Goal: Task Accomplishment & Management: Use online tool/utility

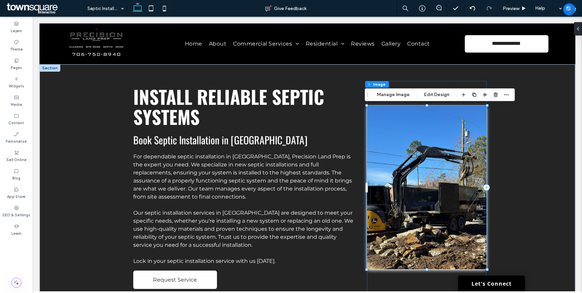
type input "*"
click at [394, 94] on button "Manage Image" at bounding box center [394, 95] width 42 height 8
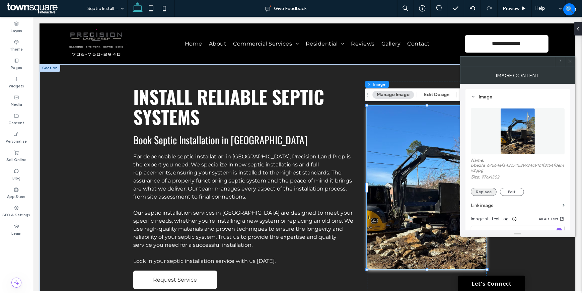
click at [482, 191] on button "Replace" at bounding box center [484, 192] width 26 height 8
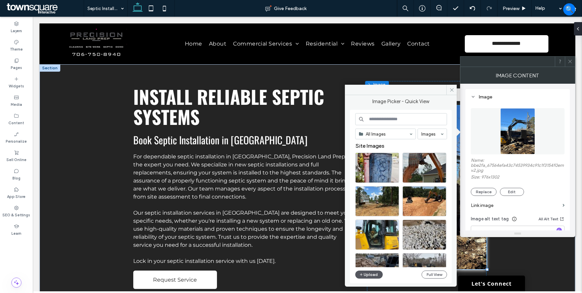
click at [367, 272] on button "Upload" at bounding box center [368, 275] width 27 height 8
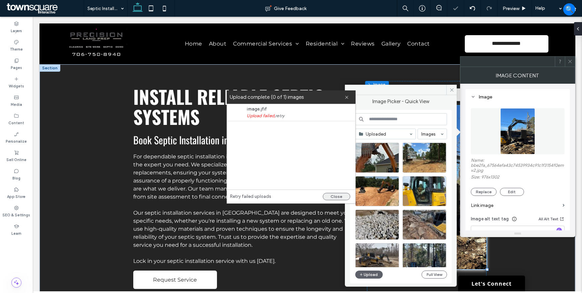
click at [333, 198] on button "Close" at bounding box center [336, 196] width 27 height 7
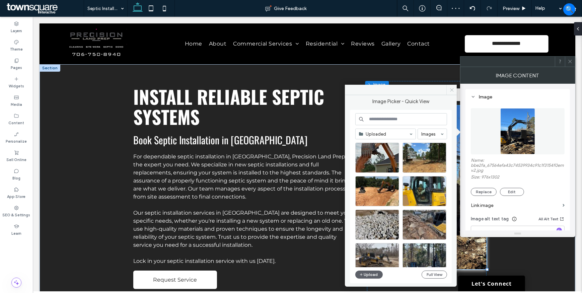
click at [450, 90] on icon at bounding box center [452, 89] width 5 height 5
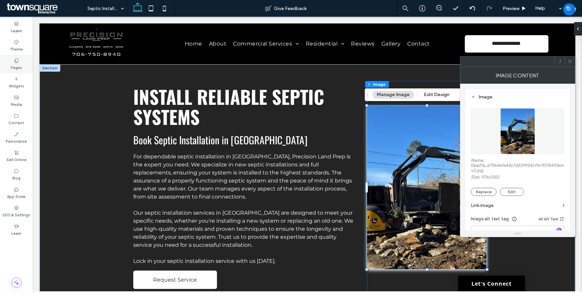
click at [27, 67] on div "Pages" at bounding box center [16, 64] width 33 height 18
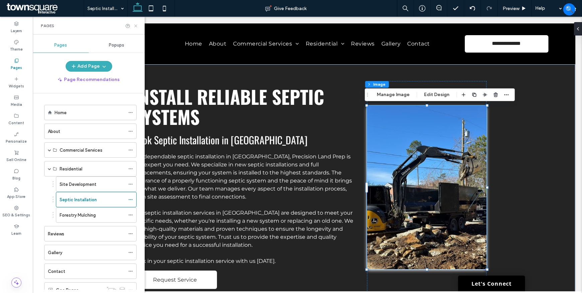
click at [136, 26] on icon at bounding box center [135, 25] width 5 height 5
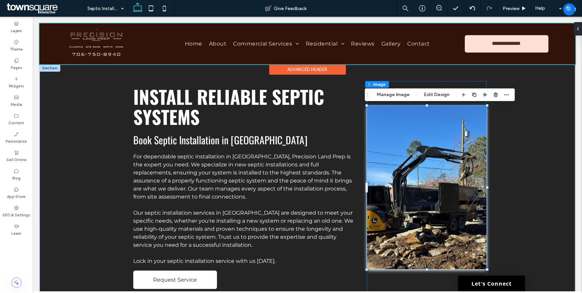
click at [78, 39] on div at bounding box center [307, 43] width 536 height 41
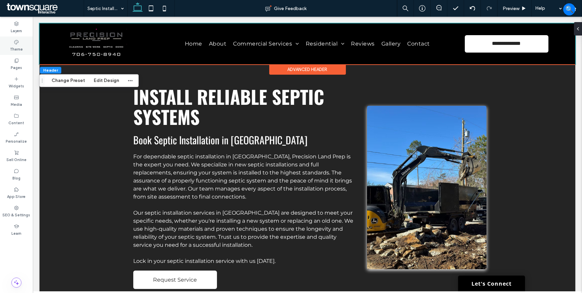
click at [17, 47] on label "Theme" at bounding box center [16, 48] width 13 height 7
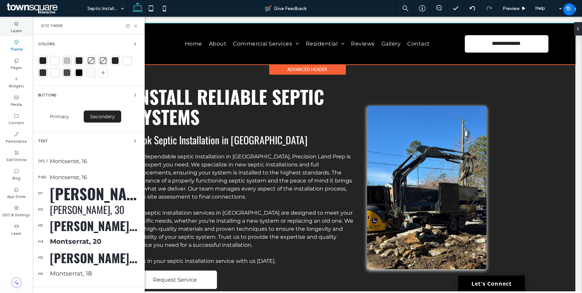
click at [18, 31] on label "Layers" at bounding box center [16, 29] width 11 height 7
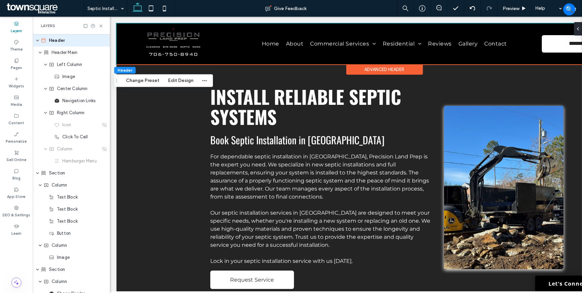
scroll to position [0, 77]
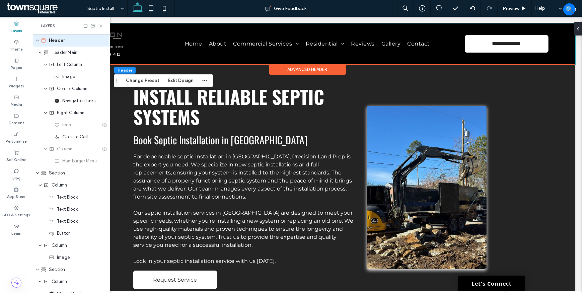
click at [101, 25] on icon at bounding box center [101, 25] width 5 height 5
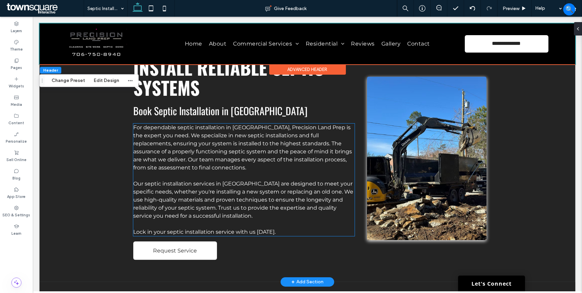
scroll to position [0, 0]
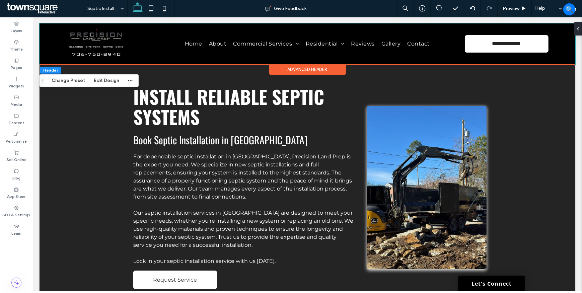
click at [21, 7] on span at bounding box center [44, 8] width 79 height 13
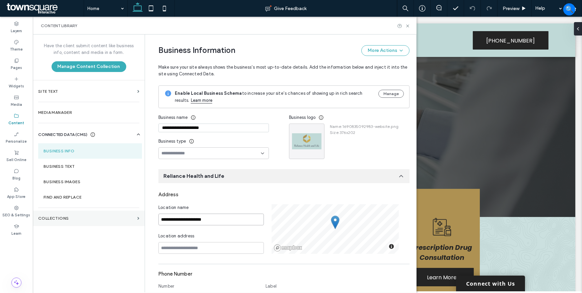
drag, startPoint x: 224, startPoint y: 219, endPoint x: 104, endPoint y: 220, distance: 120.3
click at [104, 220] on div "**********" at bounding box center [225, 164] width 384 height 258
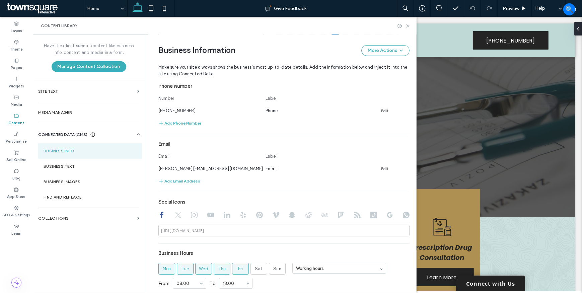
scroll to position [189, 0]
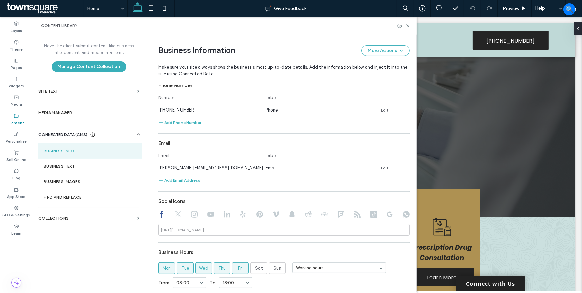
click at [180, 215] on div at bounding box center [283, 215] width 251 height 8
click at [176, 212] on use at bounding box center [178, 214] width 6 height 6
click at [195, 213] on div at bounding box center [283, 215] width 251 height 8
click at [191, 214] on icon at bounding box center [194, 214] width 7 height 7
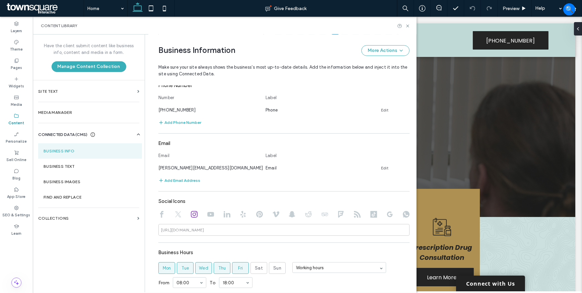
click at [158, 215] on icon at bounding box center [161, 214] width 7 height 7
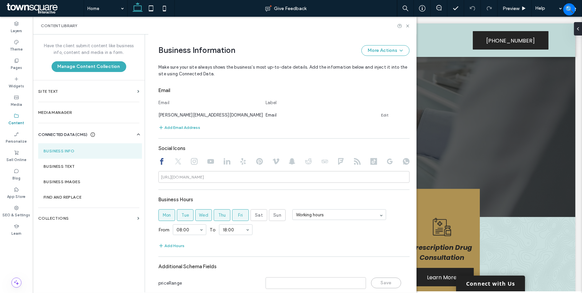
scroll to position [265, 0]
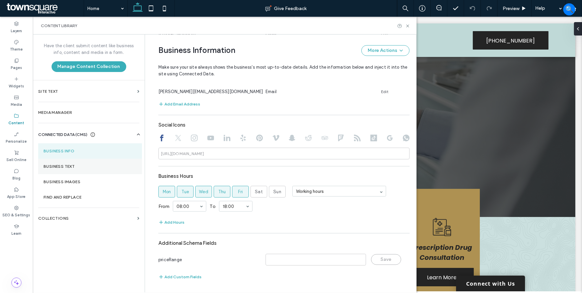
click at [92, 168] on label "Business Text" at bounding box center [90, 166] width 93 height 5
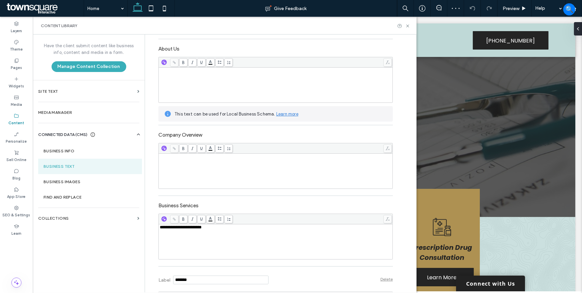
scroll to position [0, 0]
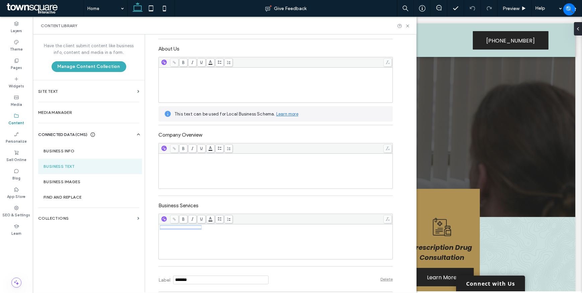
drag, startPoint x: 223, startPoint y: 229, endPoint x: 128, endPoint y: 230, distance: 95.5
click at [128, 230] on div "**********" at bounding box center [225, 164] width 384 height 258
click at [169, 241] on div "**********" at bounding box center [276, 242] width 232 height 34
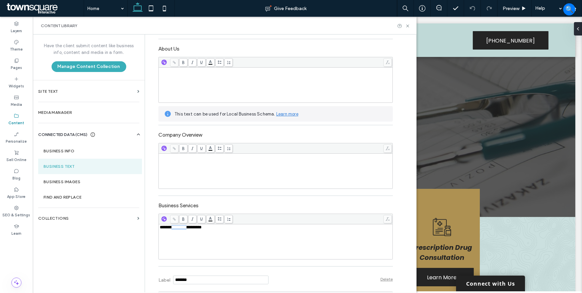
drag, startPoint x: 190, startPoint y: 229, endPoint x: 171, endPoint y: 226, distance: 19.2
click at [171, 226] on span "**********" at bounding box center [181, 227] width 42 height 4
paste div "Rich Text Editor"
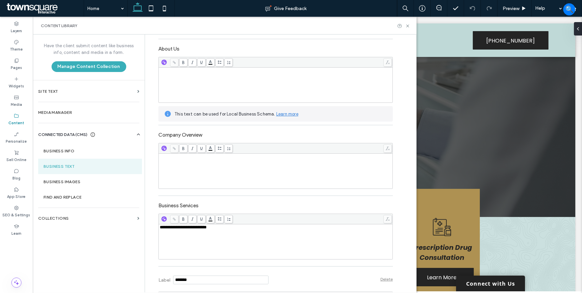
click at [198, 229] on span "**********" at bounding box center [183, 227] width 47 height 4
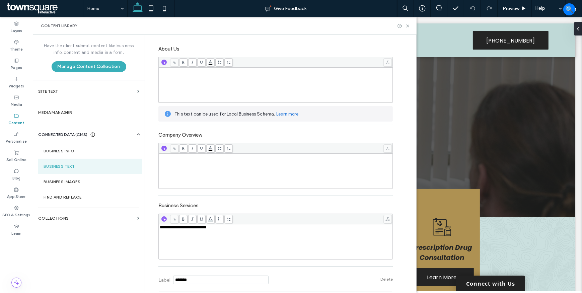
click at [248, 199] on label "Business Services" at bounding box center [275, 204] width 235 height 11
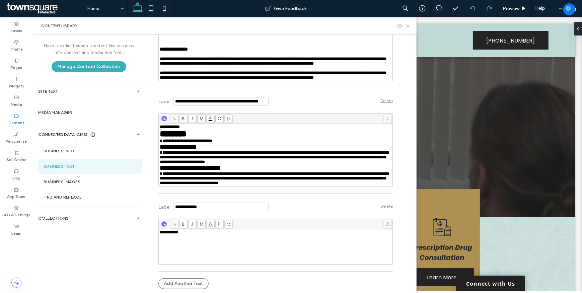
scroll to position [675, 0]
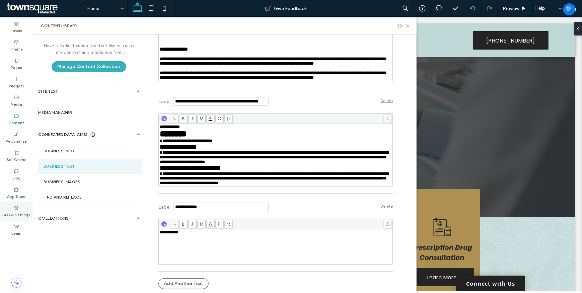
click at [14, 210] on icon at bounding box center [16, 207] width 5 height 5
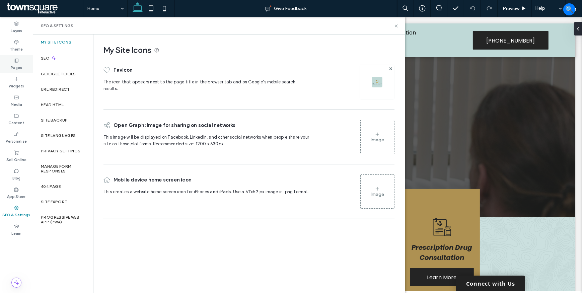
click at [13, 68] on label "Pages" at bounding box center [16, 66] width 11 height 7
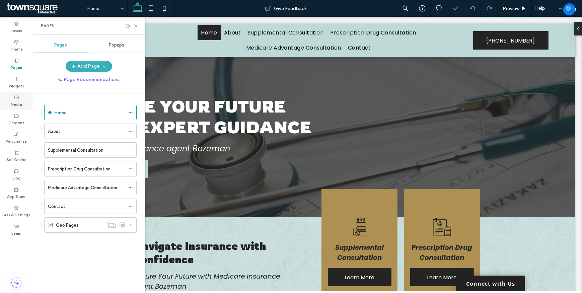
scroll to position [0, 0]
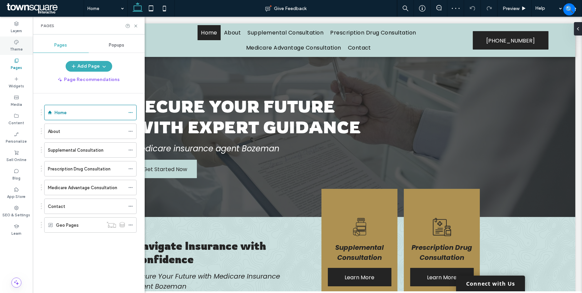
click at [13, 46] on label "Theme" at bounding box center [16, 48] width 13 height 7
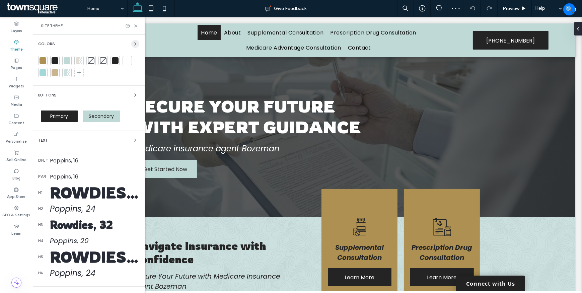
click at [133, 44] on icon "button" at bounding box center [135, 43] width 5 height 5
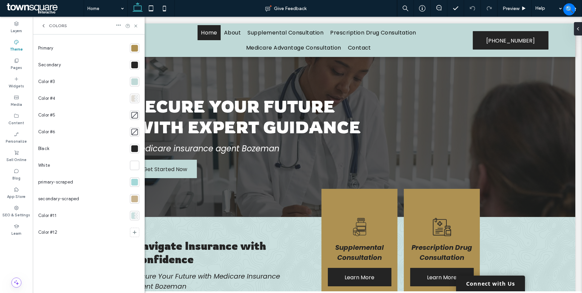
click at [134, 79] on div at bounding box center [134, 81] width 7 height 7
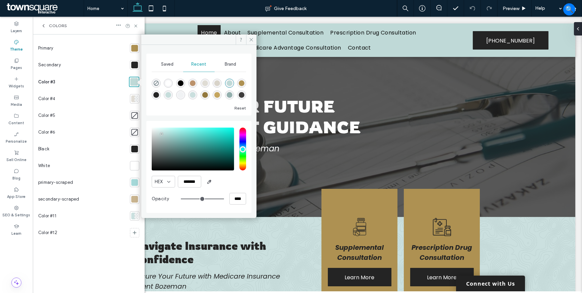
click at [134, 46] on div at bounding box center [134, 48] width 7 height 7
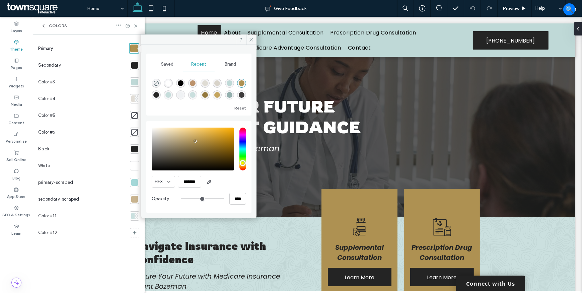
click at [134, 64] on div at bounding box center [134, 65] width 7 height 7
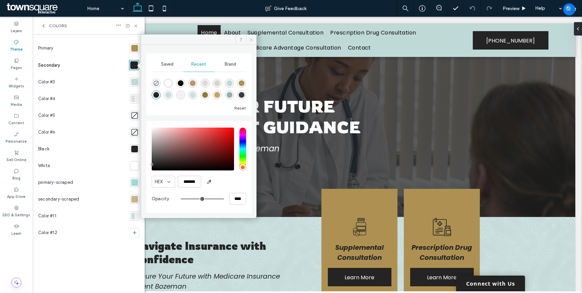
drag, startPoint x: 253, startPoint y: 38, endPoint x: 206, endPoint y: 23, distance: 49.9
click at [253, 38] on icon at bounding box center [251, 39] width 5 height 5
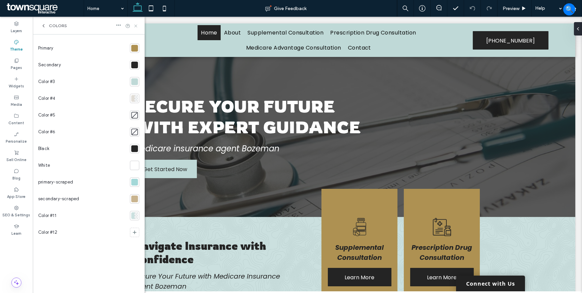
drag, startPoint x: 136, startPoint y: 24, endPoint x: 43, endPoint y: 47, distance: 95.4
click at [136, 24] on icon at bounding box center [135, 25] width 5 height 5
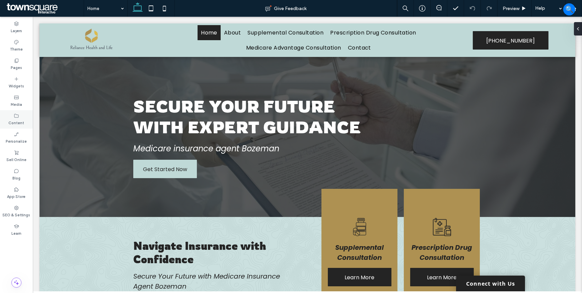
click at [20, 117] on div "Content" at bounding box center [16, 119] width 33 height 18
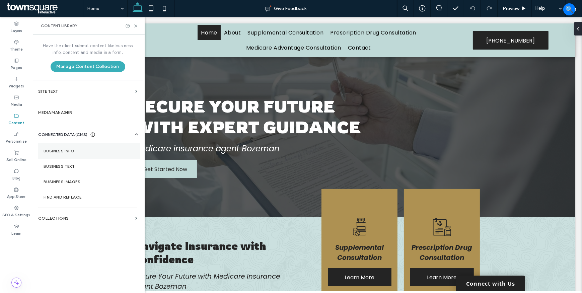
click at [88, 152] on label "Business Info" at bounding box center [89, 151] width 91 height 5
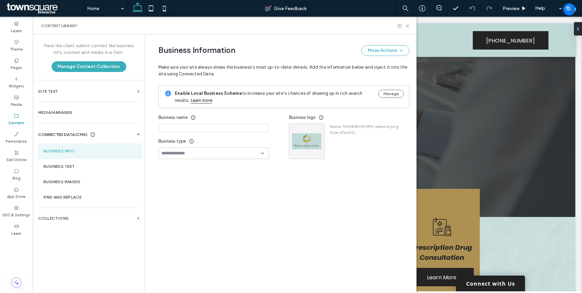
type input "**********"
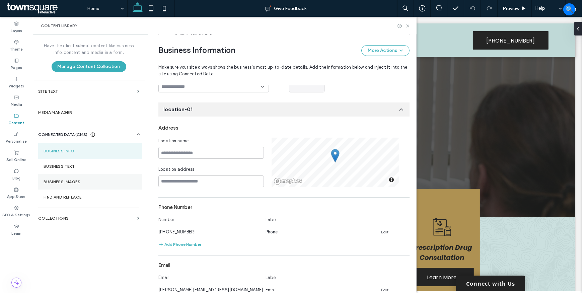
scroll to position [67, 0]
click at [84, 166] on label "Business Text" at bounding box center [90, 166] width 93 height 5
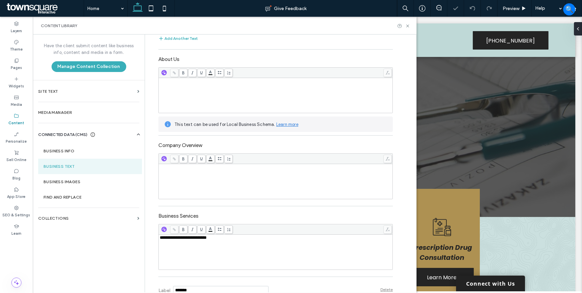
scroll to position [61, 0]
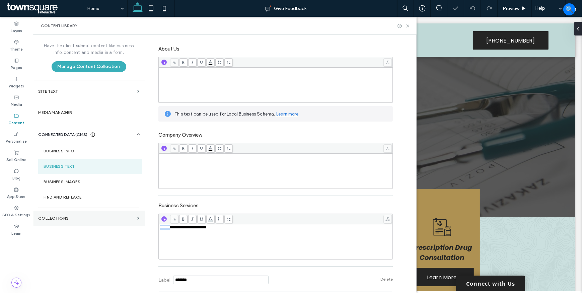
drag, startPoint x: 143, startPoint y: 226, endPoint x: 133, endPoint y: 224, distance: 9.8
click at [133, 225] on div "**********" at bounding box center [225, 164] width 384 height 258
click at [264, 202] on label "Business Services" at bounding box center [275, 204] width 235 height 11
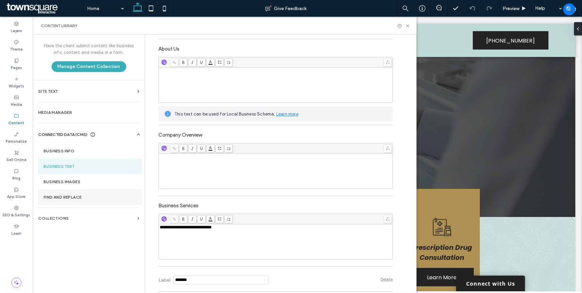
click at [90, 197] on label "Find and Replace" at bounding box center [90, 197] width 93 height 5
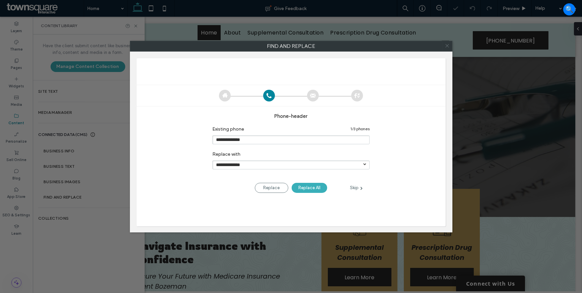
click at [447, 47] on icon at bounding box center [448, 46] width 10 height 10
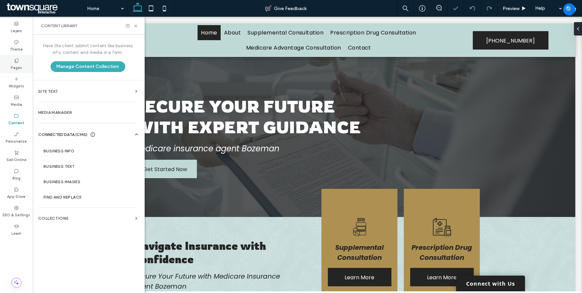
click at [22, 66] on div "Pages" at bounding box center [16, 64] width 33 height 18
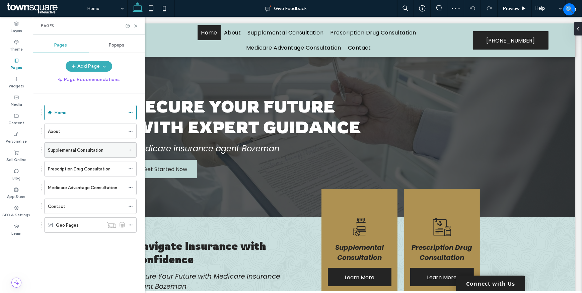
click at [130, 149] on icon at bounding box center [130, 150] width 5 height 5
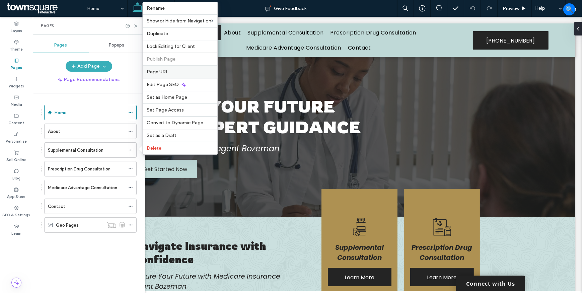
click at [171, 72] on label "Page URL" at bounding box center [180, 72] width 67 height 6
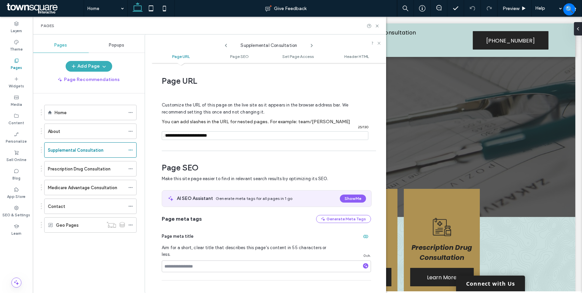
scroll to position [3, 0]
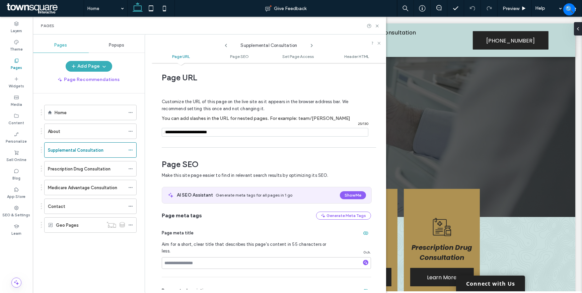
click at [308, 43] on div "Supplemental Consultation" at bounding box center [269, 44] width 80 height 10
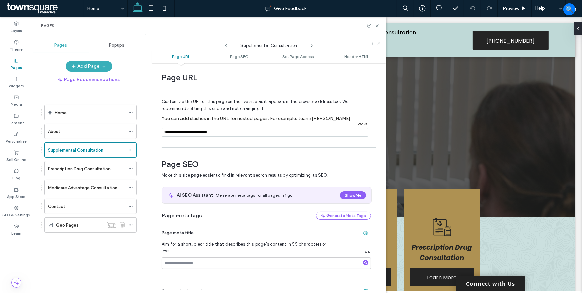
click at [311, 44] on use at bounding box center [311, 45] width 1 height 3
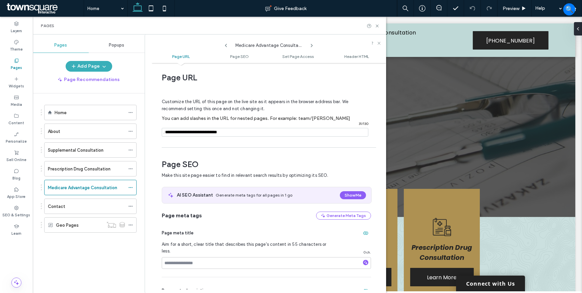
click at [311, 44] on use at bounding box center [311, 45] width 1 height 3
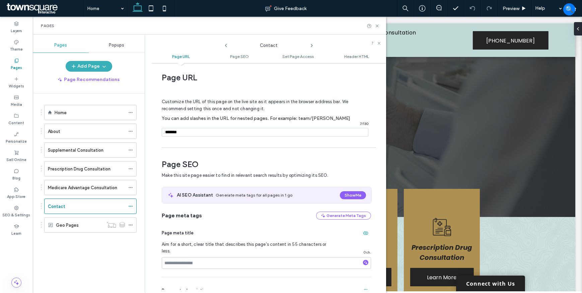
click at [311, 44] on use at bounding box center [311, 45] width 1 height 3
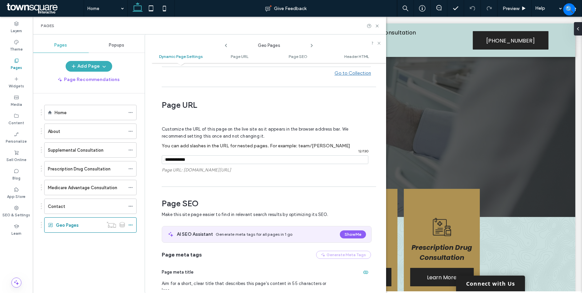
scroll to position [121, 0]
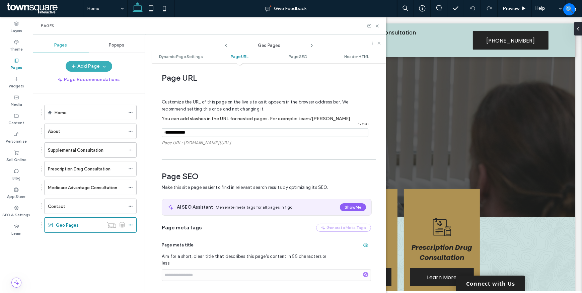
click at [311, 44] on use at bounding box center [311, 45] width 1 height 3
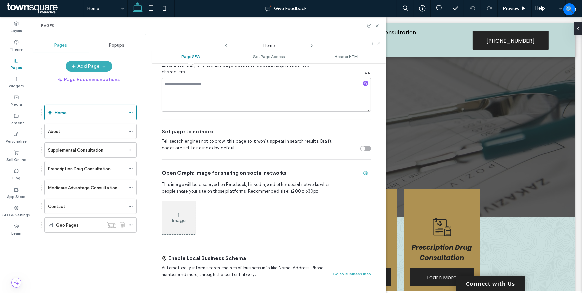
scroll to position [274, 0]
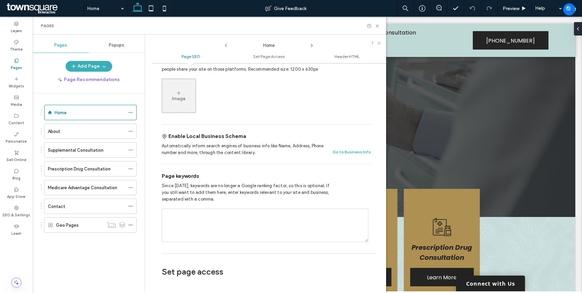
click at [314, 44] on icon at bounding box center [311, 45] width 5 height 5
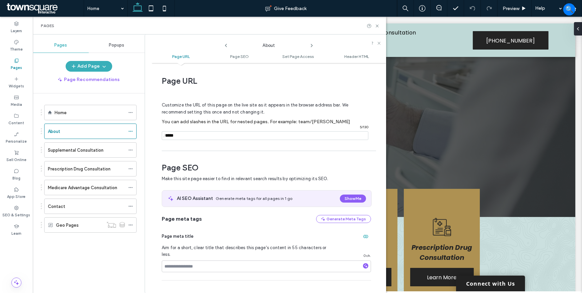
scroll to position [3, 0]
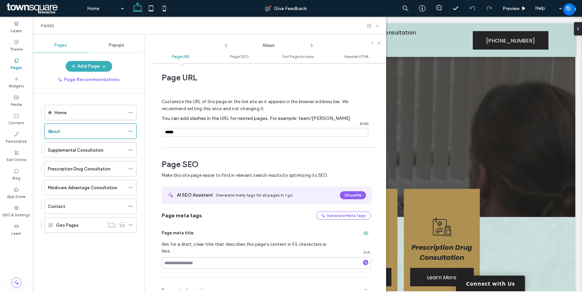
click at [377, 27] on icon at bounding box center [377, 25] width 5 height 5
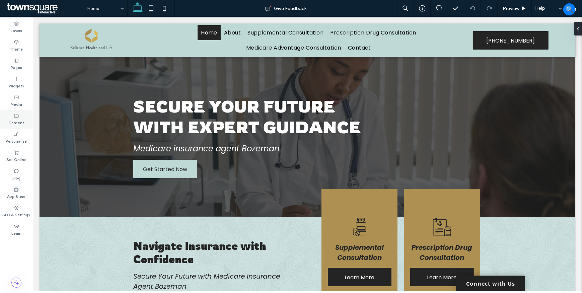
click at [18, 121] on label "Content" at bounding box center [17, 122] width 16 height 7
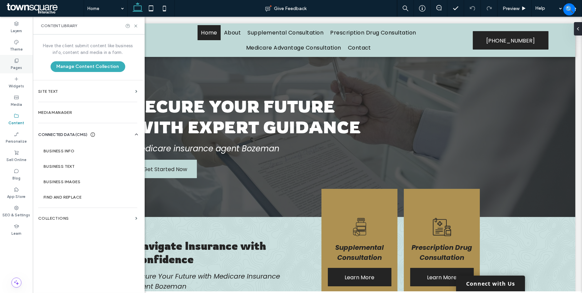
click at [18, 67] on label "Pages" at bounding box center [16, 66] width 11 height 7
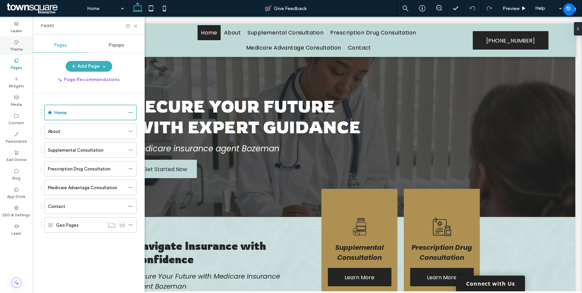
click at [18, 49] on label "Theme" at bounding box center [16, 48] width 13 height 7
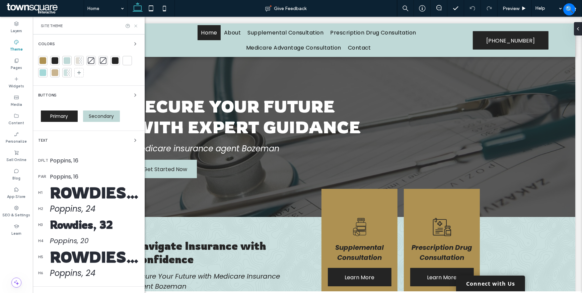
click at [134, 25] on icon at bounding box center [135, 25] width 5 height 5
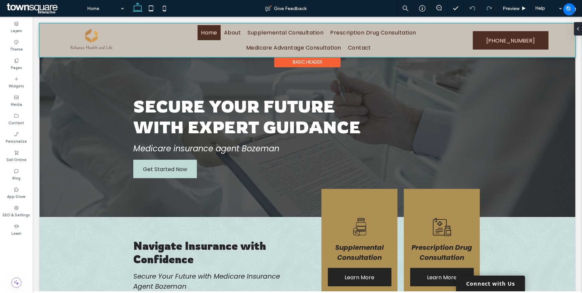
click at [171, 40] on div at bounding box center [307, 40] width 536 height 34
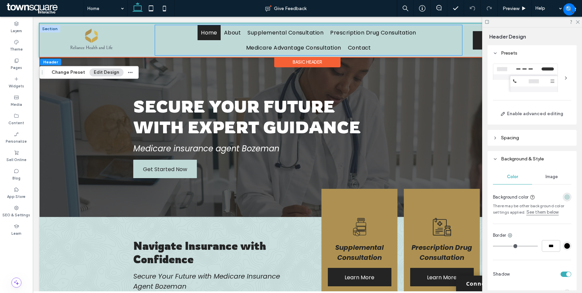
click at [183, 36] on ul "Home About Supplemental Consultation Prescription Drug Consultation Medicare Ad…" at bounding box center [308, 40] width 307 height 30
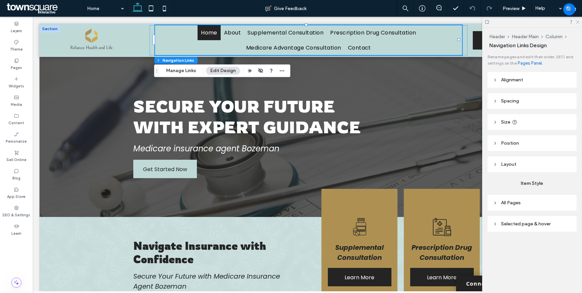
click at [577, 21] on use at bounding box center [578, 22] width 4 height 4
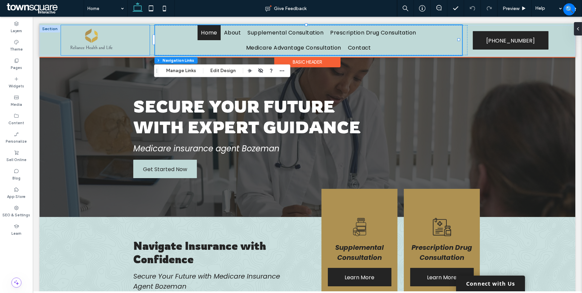
click at [136, 40] on div at bounding box center [105, 40] width 89 height 30
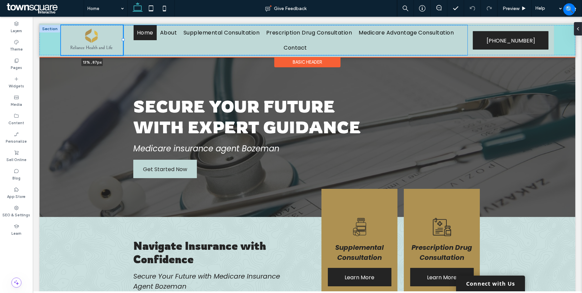
drag, startPoint x: 148, startPoint y: 40, endPoint x: 123, endPoint y: 41, distance: 25.8
click at [123, 41] on div at bounding box center [123, 40] width 3 height 3
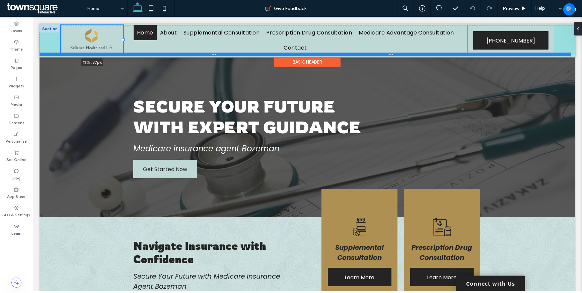
type input "**"
type input "*****"
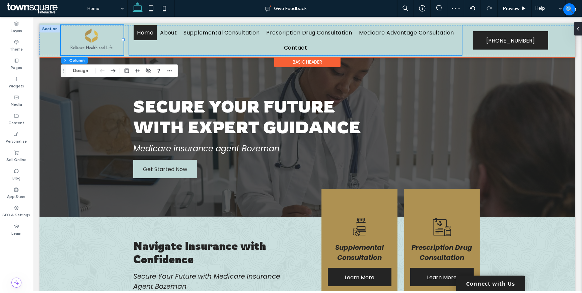
click at [398, 44] on ul "Home About Supplemental Consultation Prescription Drug Consultation Medicare Ad…" at bounding box center [295, 40] width 333 height 30
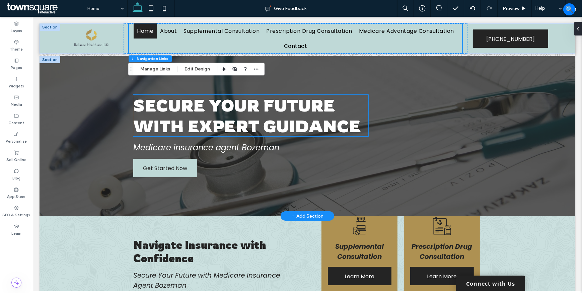
scroll to position [0, 0]
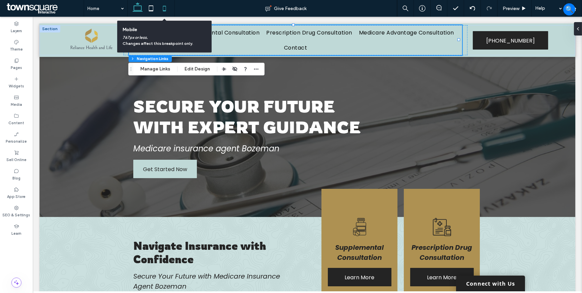
click at [167, 9] on icon at bounding box center [164, 8] width 13 height 13
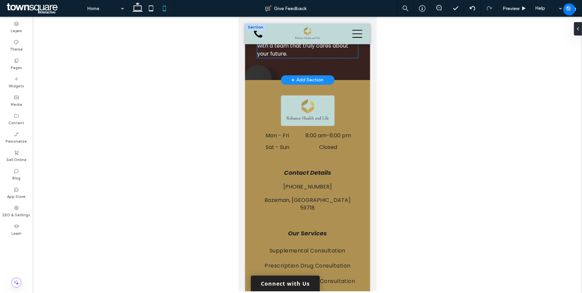
scroll to position [1462, 0]
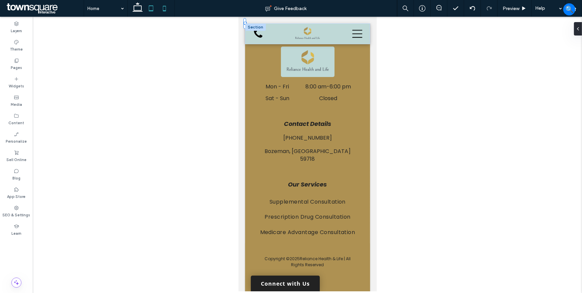
click at [152, 12] on icon at bounding box center [150, 8] width 13 height 13
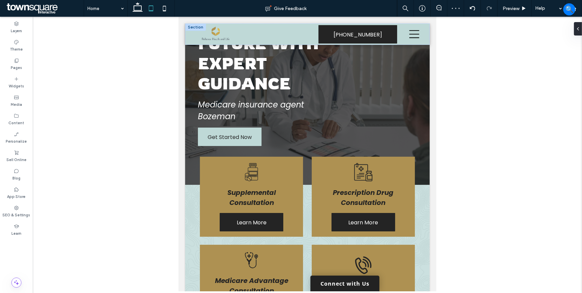
scroll to position [0, 0]
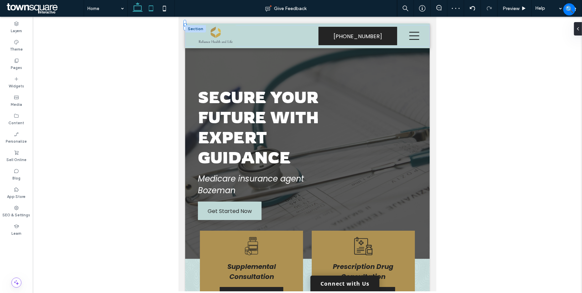
drag, startPoint x: 138, startPoint y: 14, endPoint x: 50, endPoint y: 56, distance: 98.0
click at [138, 14] on icon at bounding box center [137, 8] width 13 height 13
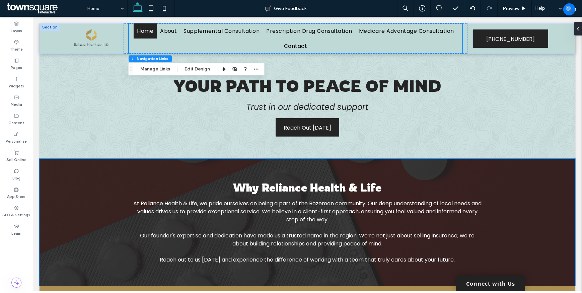
scroll to position [728, 0]
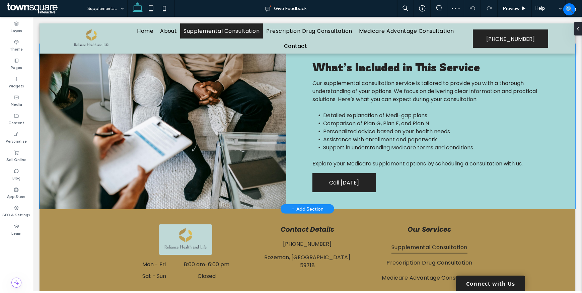
scroll to position [293, 0]
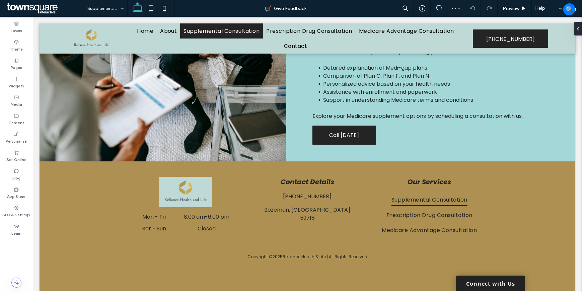
click at [110, 10] on input at bounding box center [103, 8] width 33 height 17
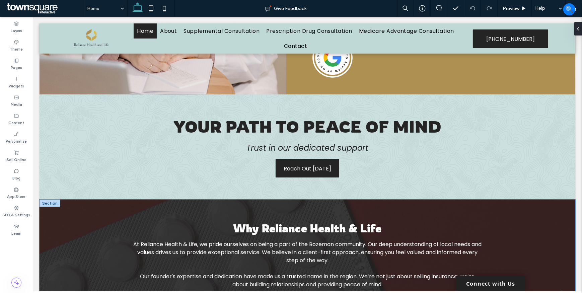
scroll to position [728, 0]
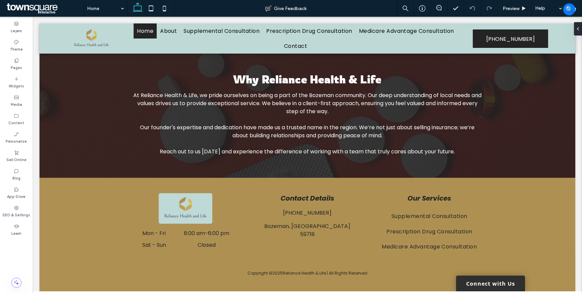
click at [475, 281] on link "Connect with Us" at bounding box center [490, 284] width 69 height 16
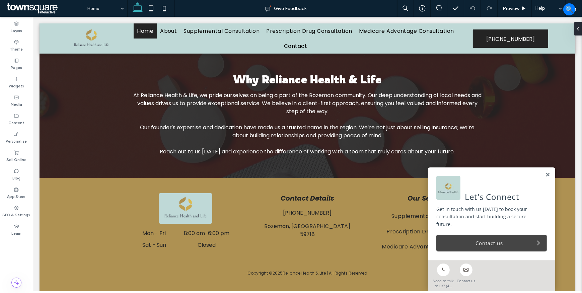
click at [465, 244] on link "Contact us" at bounding box center [491, 243] width 111 height 17
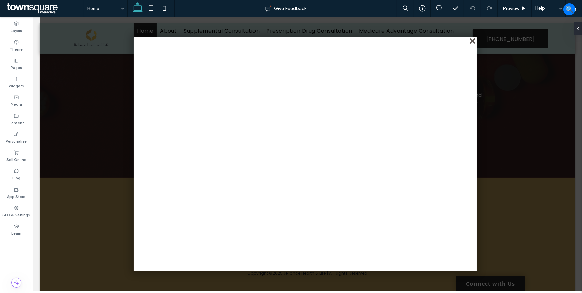
click at [473, 42] on div "close" at bounding box center [472, 41] width 5 height 5
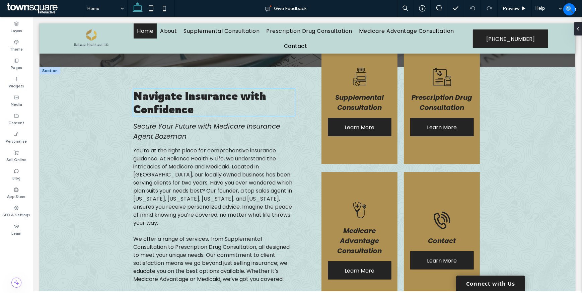
scroll to position [0, 0]
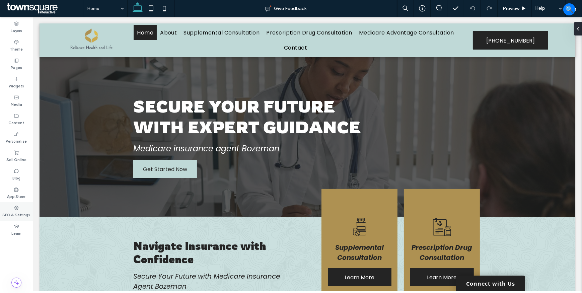
click at [16, 210] on icon at bounding box center [16, 207] width 5 height 5
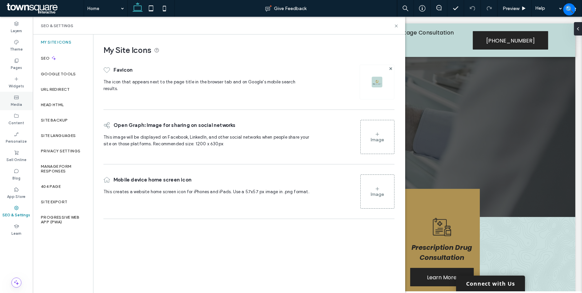
click at [14, 102] on label "Media" at bounding box center [16, 103] width 11 height 7
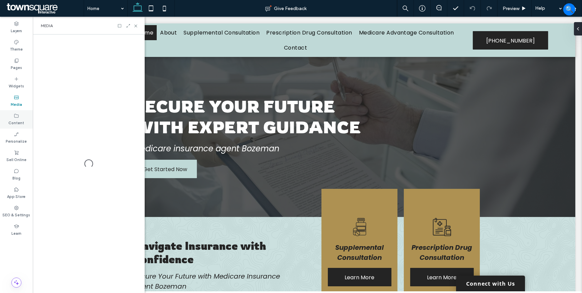
click at [17, 120] on label "Content" at bounding box center [17, 122] width 16 height 7
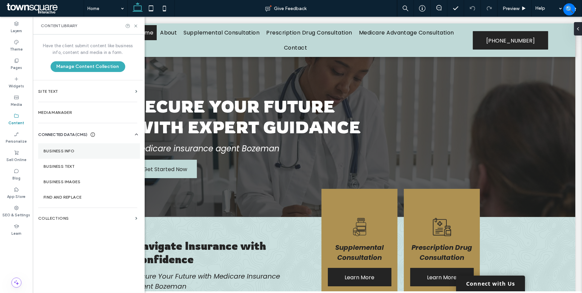
click at [90, 157] on section "Business Info" at bounding box center [89, 150] width 102 height 15
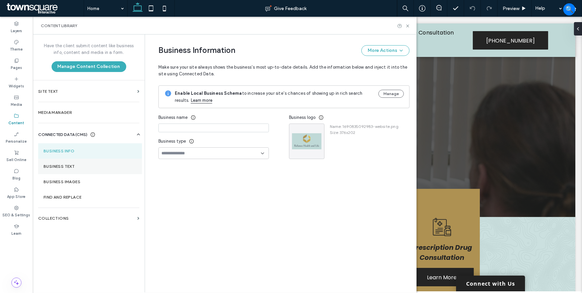
click at [80, 166] on label "Business Text" at bounding box center [90, 166] width 93 height 5
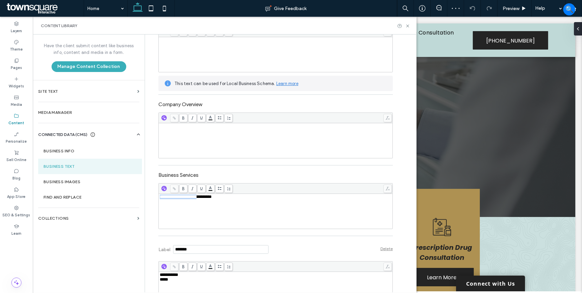
drag, startPoint x: 202, startPoint y: 197, endPoint x: 146, endPoint y: 201, distance: 56.7
click at [265, 222] on div "**********" at bounding box center [276, 212] width 232 height 34
click at [408, 26] on icon at bounding box center [407, 25] width 5 height 5
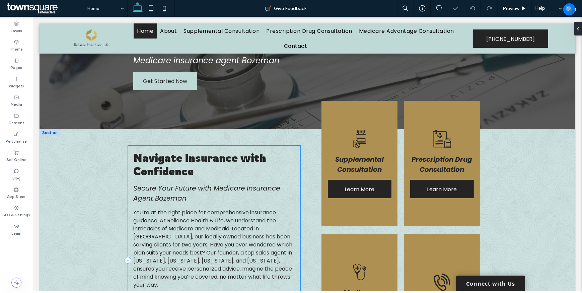
scroll to position [91, 0]
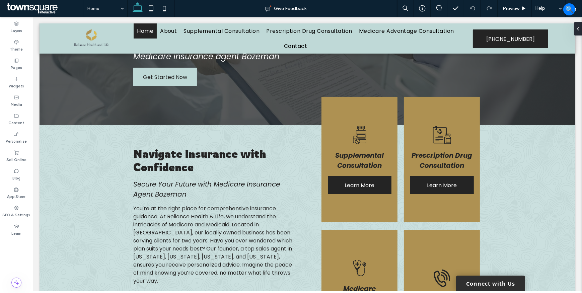
click at [504, 283] on link "Connect with Us" at bounding box center [490, 284] width 69 height 16
